Goal: Task Accomplishment & Management: Use online tool/utility

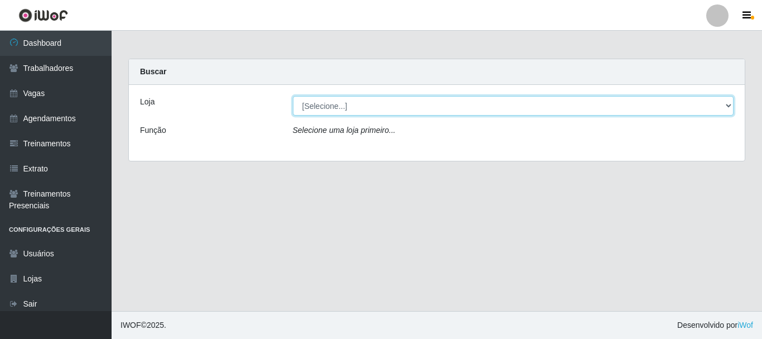
click at [727, 109] on select "[Selecione...] Bemais Supermercados - B4 [GEOGRAPHIC_DATA]" at bounding box center [513, 106] width 441 height 20
select select "404"
click at [293, 96] on select "[Selecione...] Bemais Supermercados - B4 [GEOGRAPHIC_DATA]" at bounding box center [513, 106] width 441 height 20
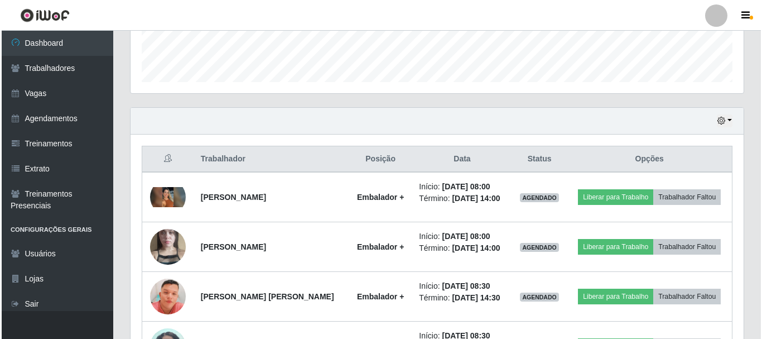
scroll to position [391, 0]
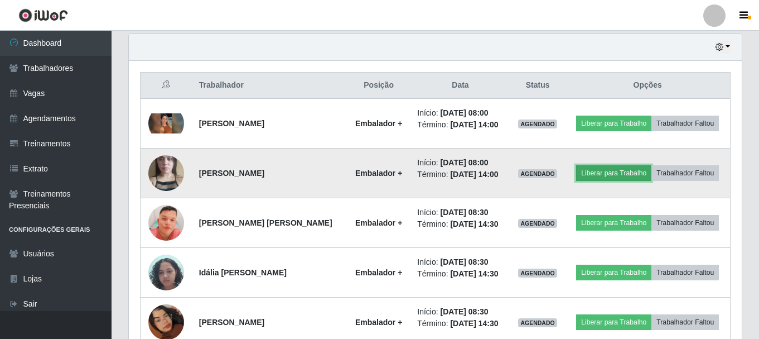
click at [635, 173] on button "Liberar para Trabalho" at bounding box center [613, 173] width 75 height 16
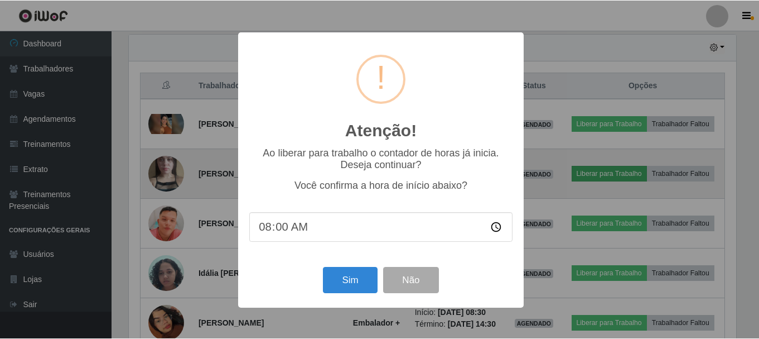
scroll to position [232, 608]
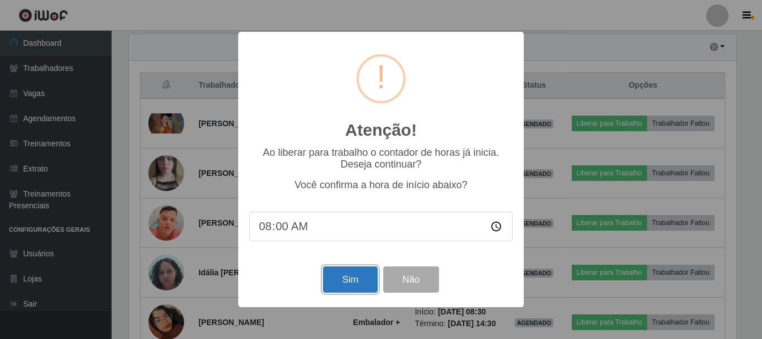
click at [336, 282] on button "Sim" at bounding box center [350, 279] width 54 height 26
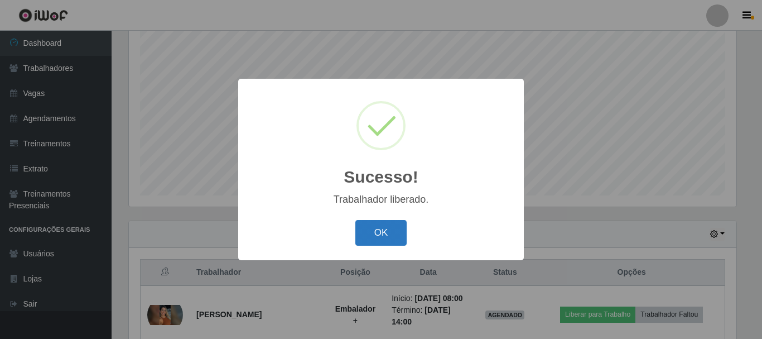
click at [388, 238] on button "OK" at bounding box center [381, 233] width 52 height 26
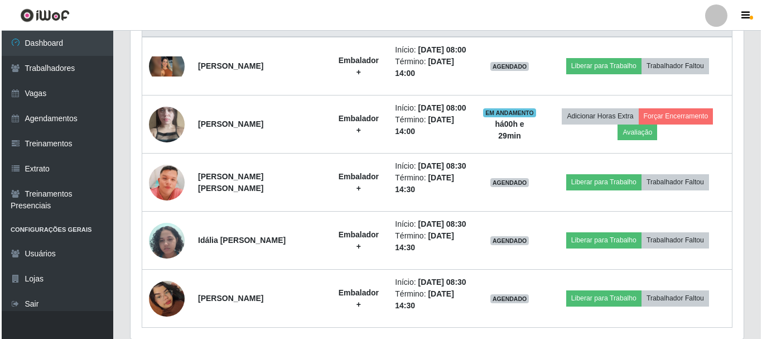
scroll to position [232, 613]
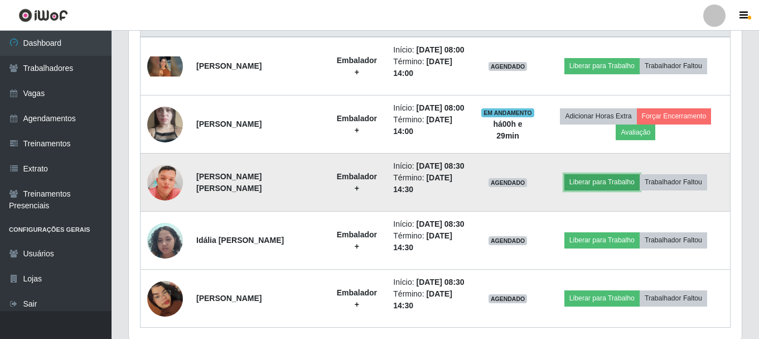
click at [601, 190] on button "Liberar para Trabalho" at bounding box center [602, 182] width 75 height 16
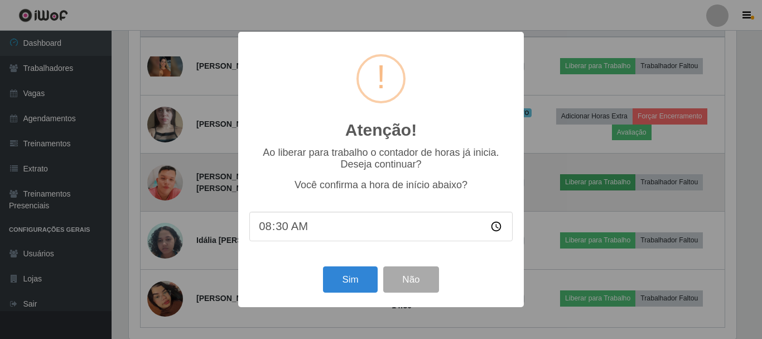
click at [601, 210] on div "Atenção! × Ao liberar para trabalho o contador de horas já inicia. Deseja conti…" at bounding box center [381, 169] width 762 height 339
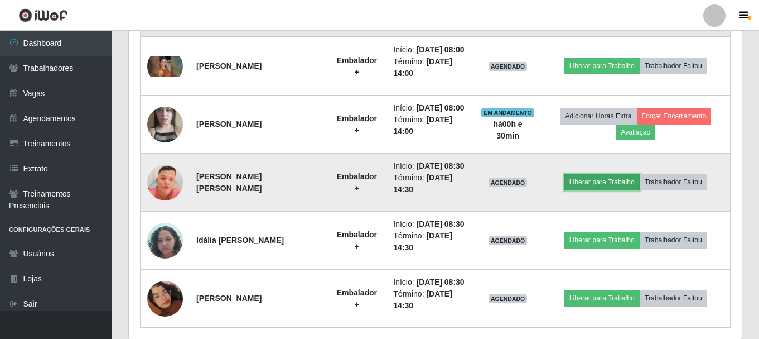
click at [600, 190] on button "Liberar para Trabalho" at bounding box center [602, 182] width 75 height 16
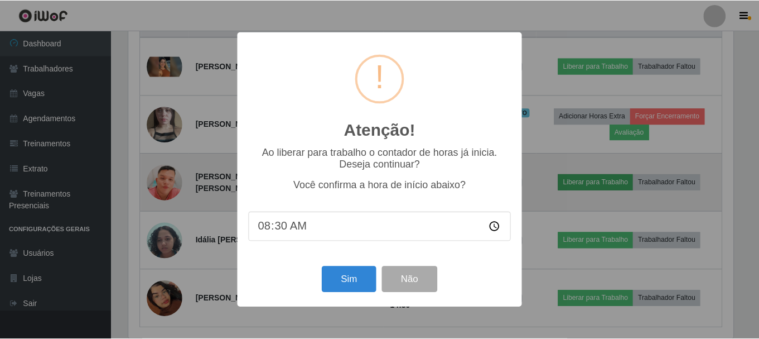
scroll to position [232, 608]
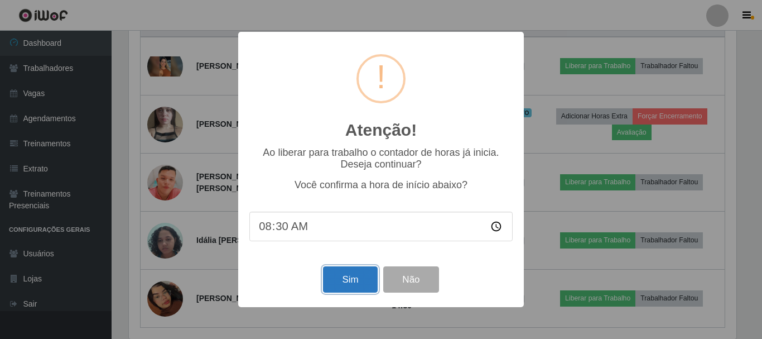
click at [349, 280] on button "Sim" at bounding box center [350, 279] width 54 height 26
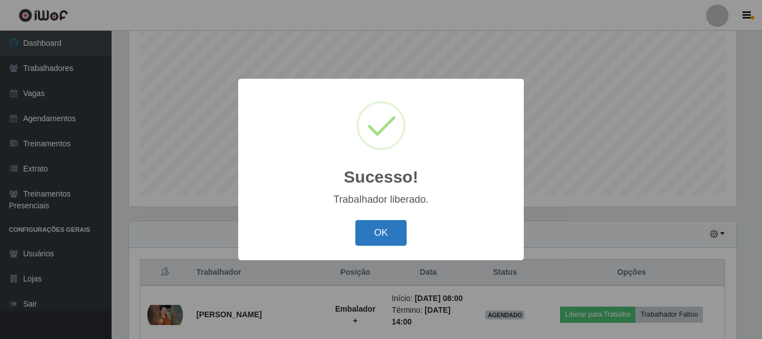
click at [375, 229] on button "OK" at bounding box center [381, 233] width 52 height 26
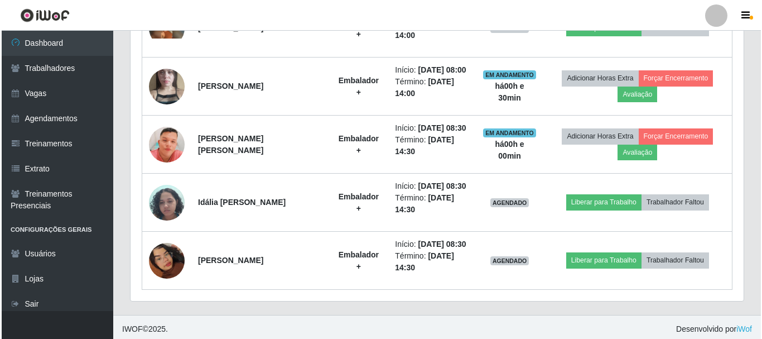
scroll to position [552, 0]
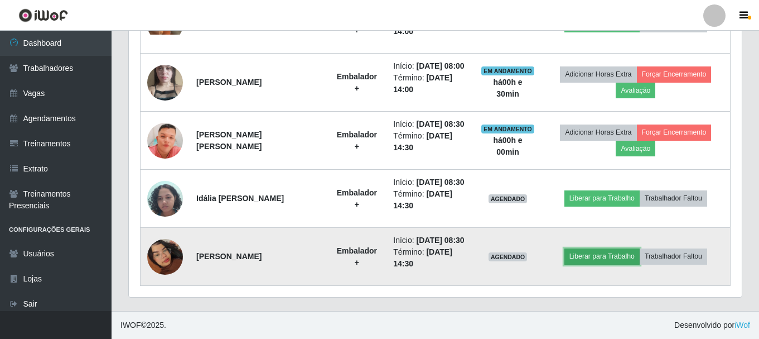
click at [601, 251] on button "Liberar para Trabalho" at bounding box center [602, 256] width 75 height 16
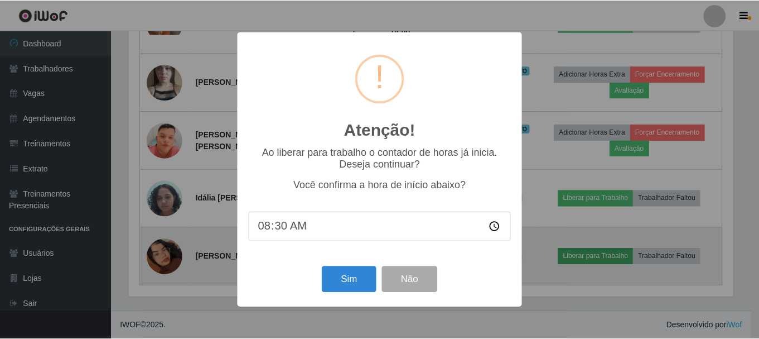
scroll to position [232, 608]
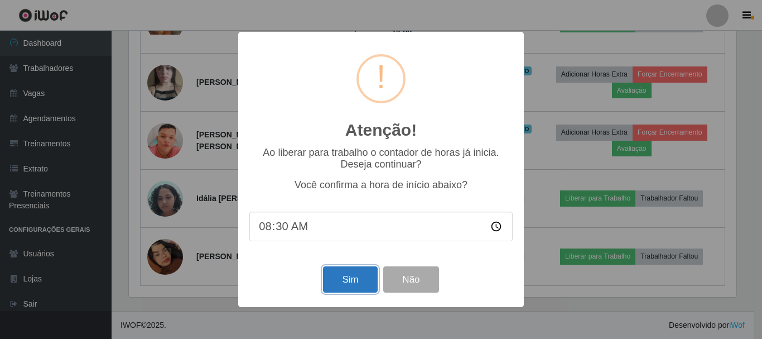
click at [346, 274] on button "Sim" at bounding box center [350, 279] width 54 height 26
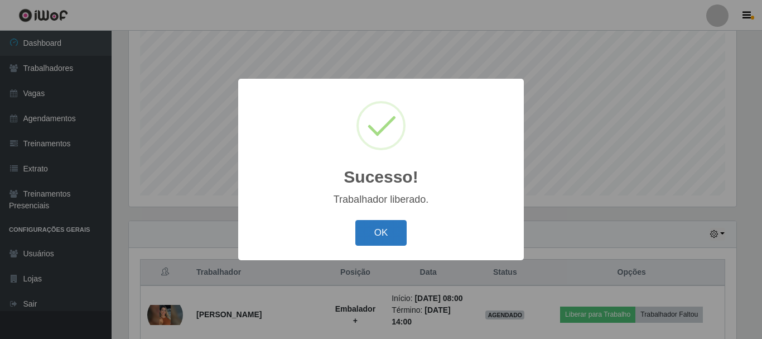
click at [369, 238] on button "OK" at bounding box center [381, 233] width 52 height 26
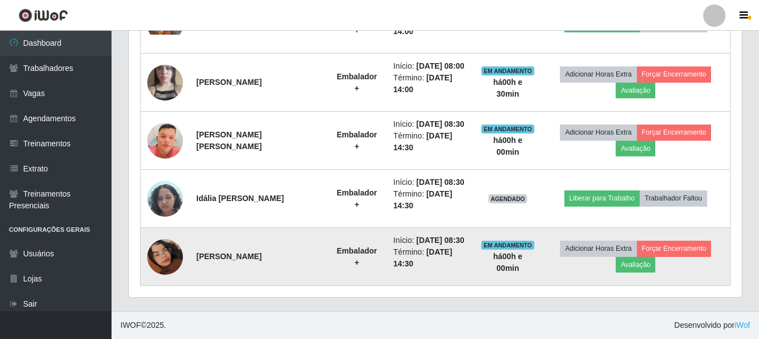
scroll to position [552, 0]
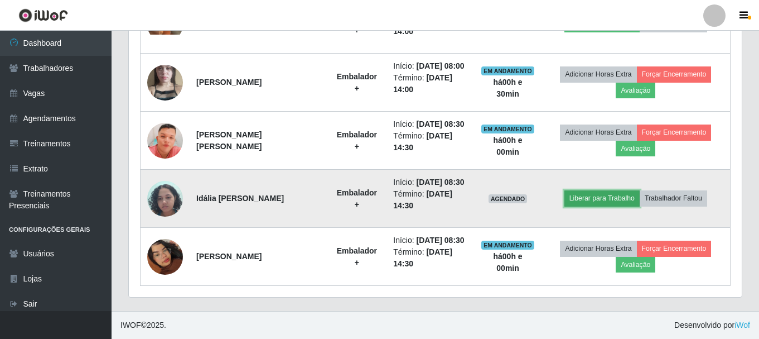
click at [604, 190] on button "Liberar para Trabalho" at bounding box center [602, 198] width 75 height 16
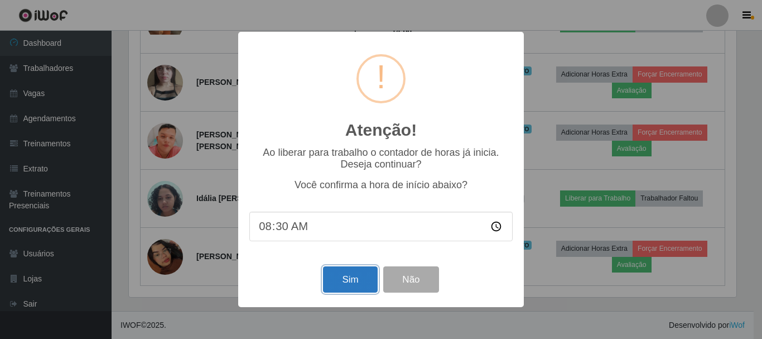
click at [336, 281] on button "Sim" at bounding box center [350, 279] width 54 height 26
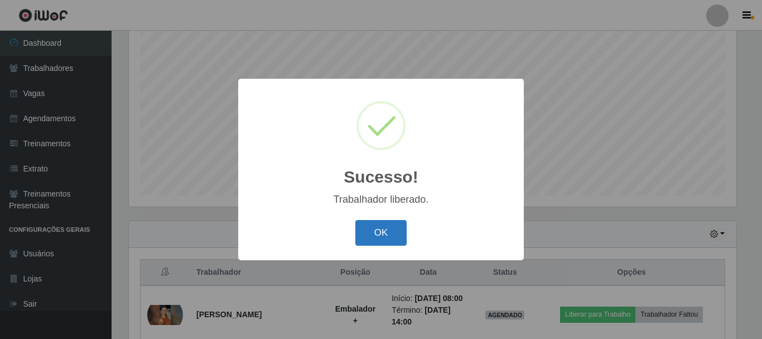
click at [364, 237] on button "OK" at bounding box center [381, 233] width 52 height 26
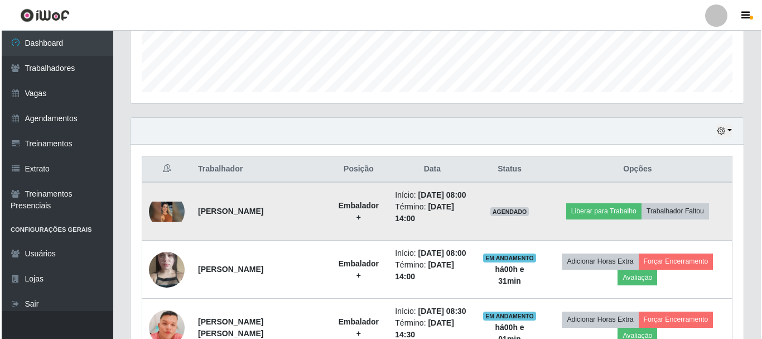
scroll to position [371, 0]
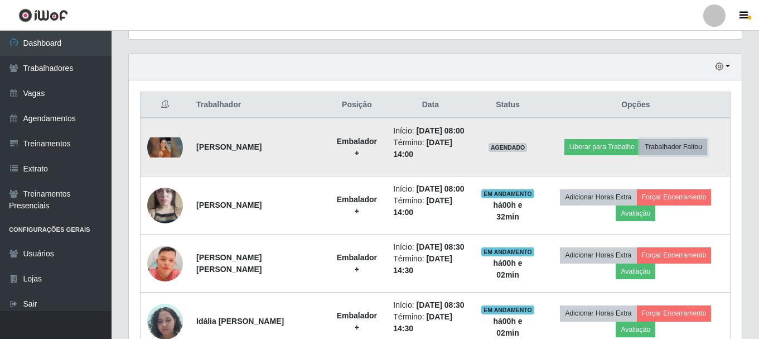
click at [670, 153] on button "Trabalhador Faltou" at bounding box center [674, 147] width 68 height 16
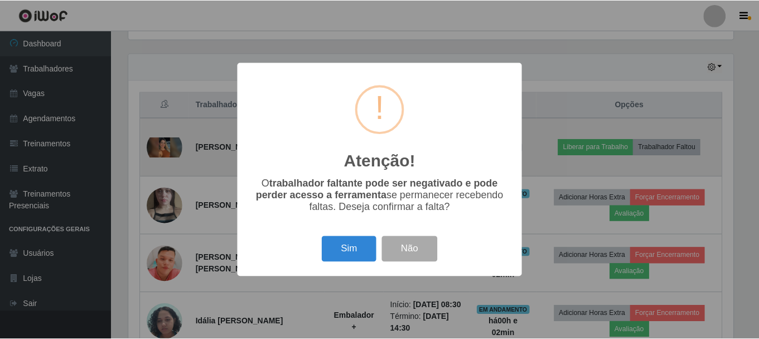
scroll to position [232, 608]
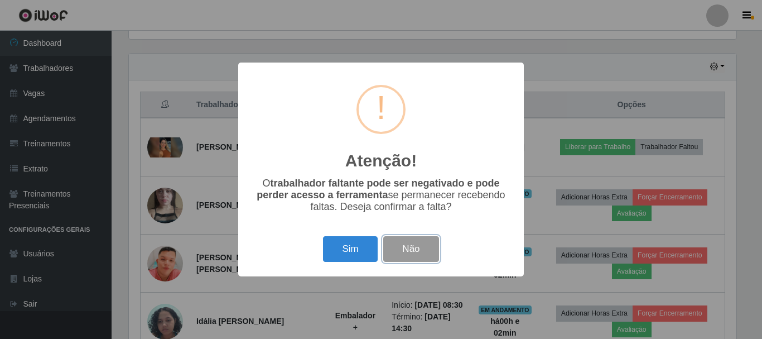
click at [425, 247] on button "Não" at bounding box center [410, 249] width 55 height 26
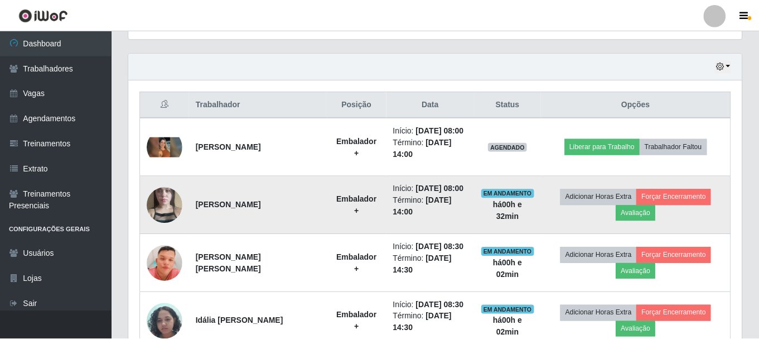
scroll to position [232, 613]
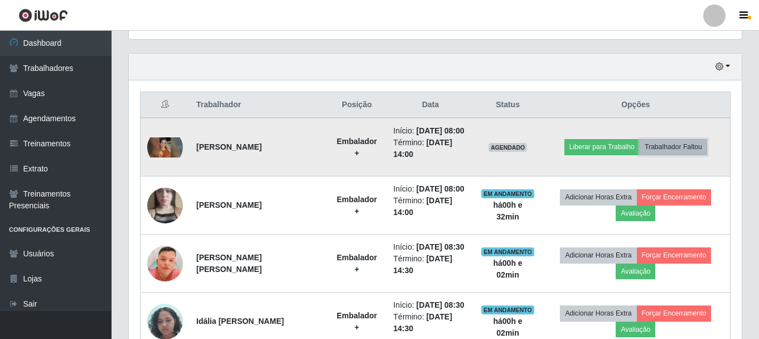
click at [697, 151] on button "Trabalhador Faltou" at bounding box center [674, 147] width 68 height 16
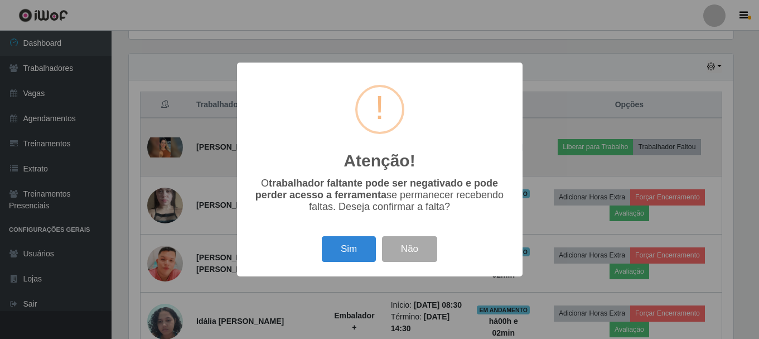
scroll to position [232, 608]
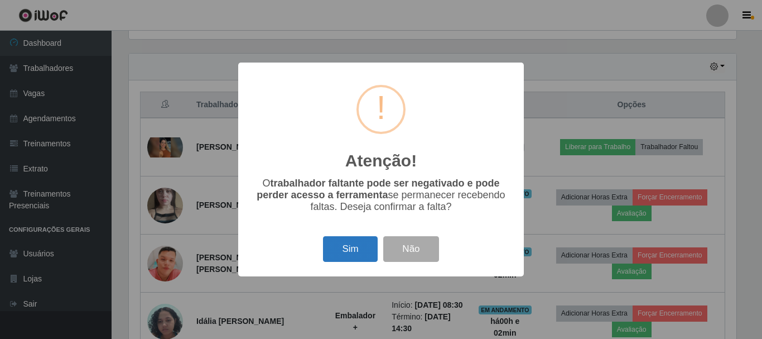
click at [351, 252] on button "Sim" at bounding box center [350, 249] width 54 height 26
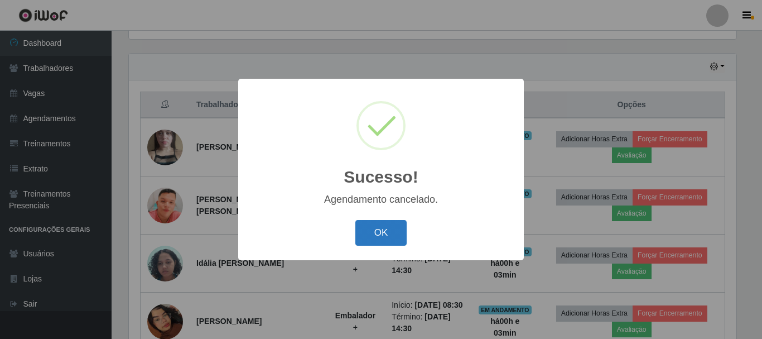
click at [372, 232] on button "OK" at bounding box center [381, 233] width 52 height 26
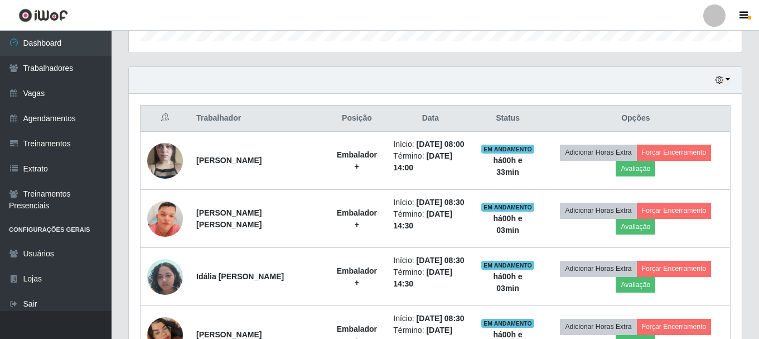
scroll to position [315, 0]
